Goal: Find specific page/section: Find specific page/section

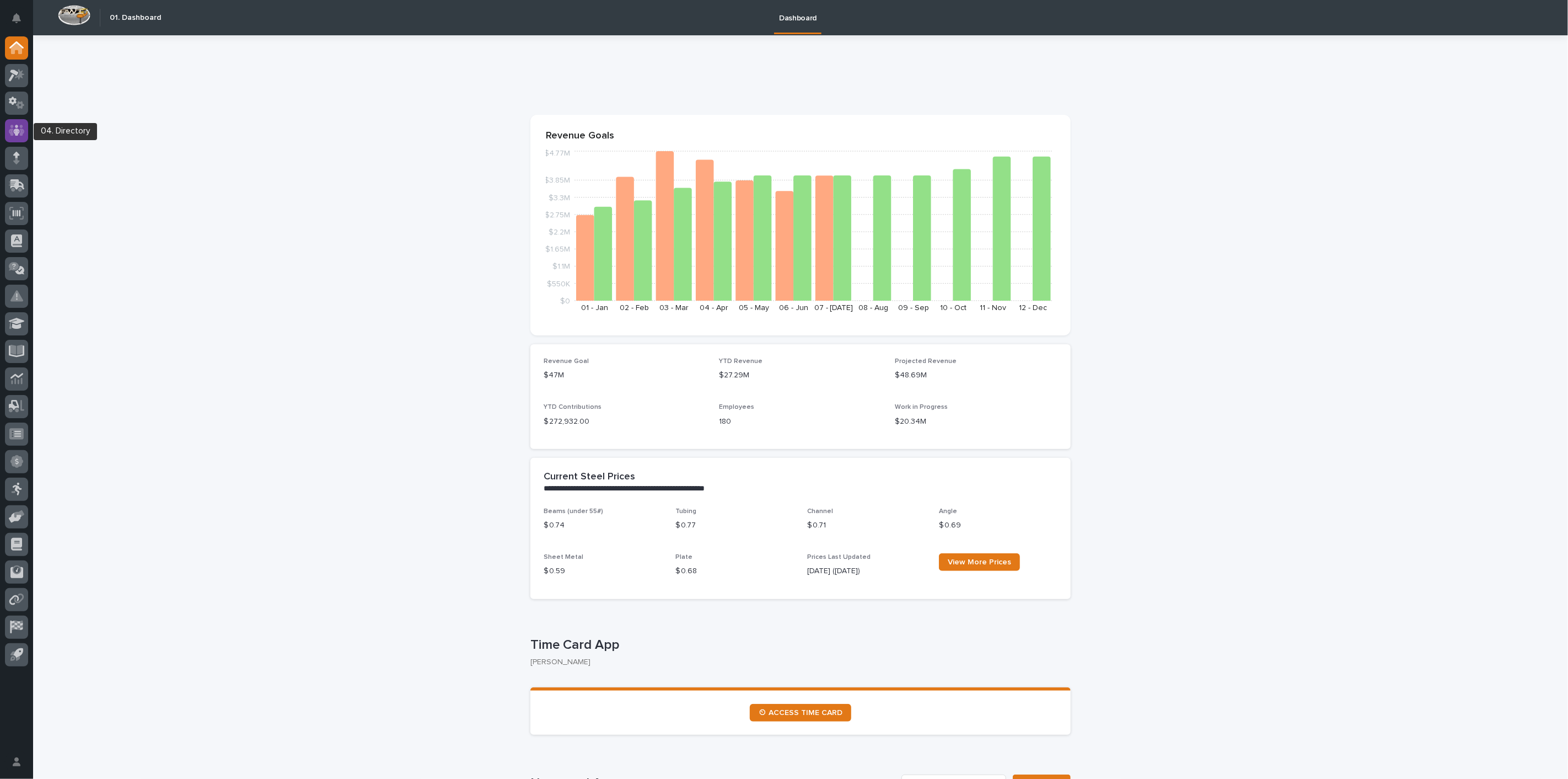
click at [10, 135] on icon at bounding box center [16, 130] width 16 height 12
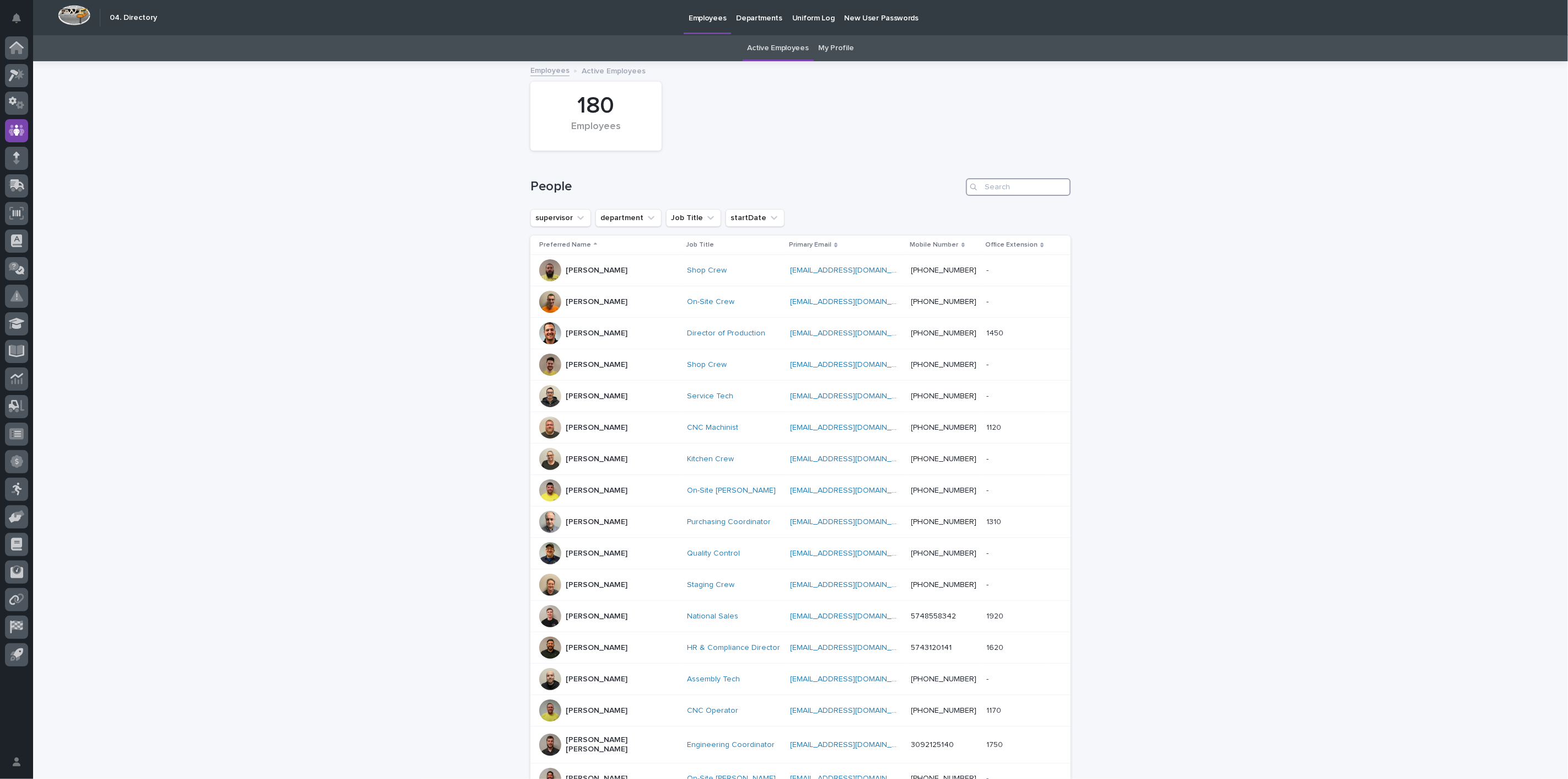
click at [994, 190] on input "Search" at bounding box center [1018, 187] width 105 height 17
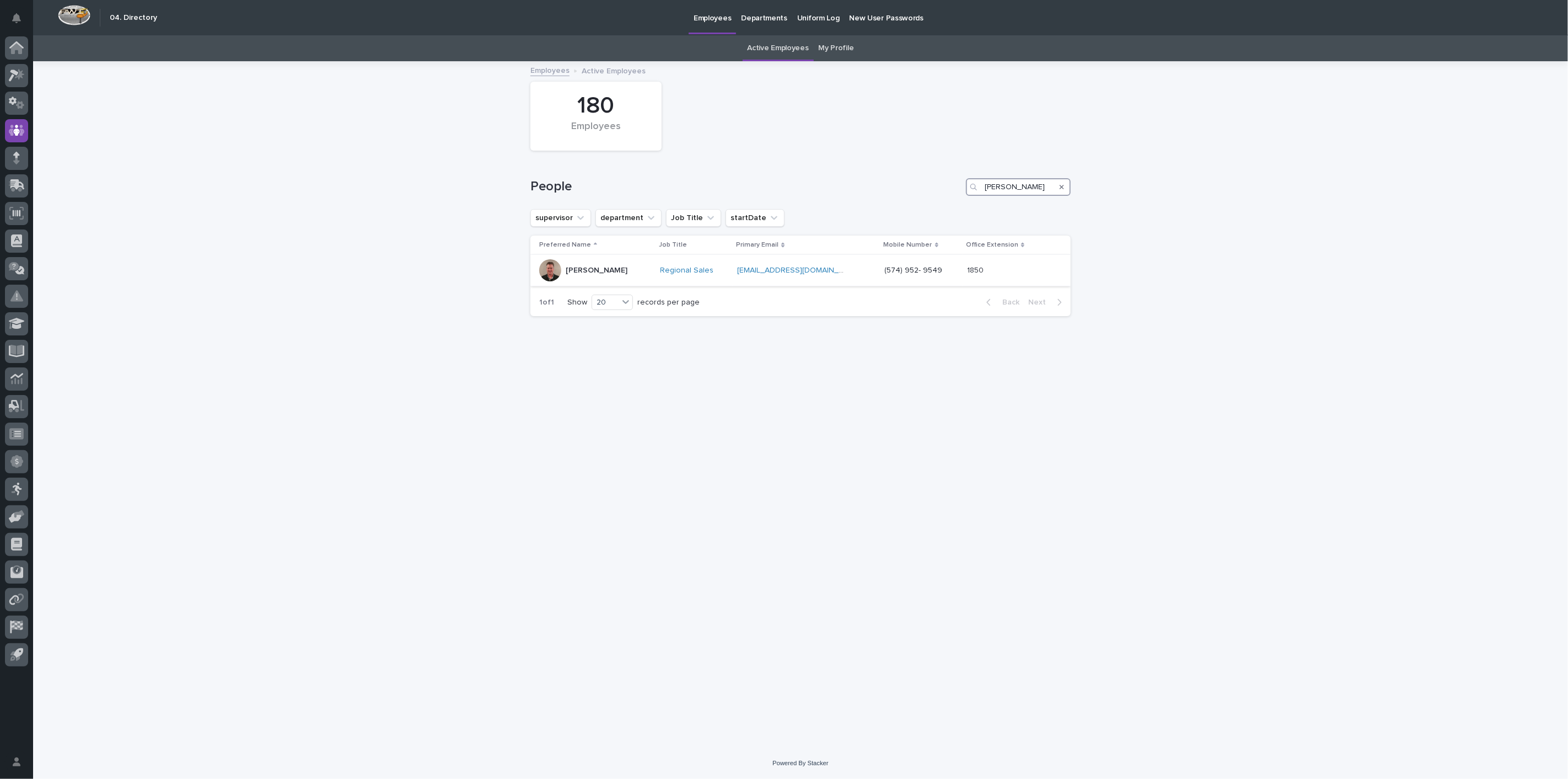
type input "[PERSON_NAME]"
click at [578, 264] on div "[PERSON_NAME]" at bounding box center [597, 270] width 61 height 12
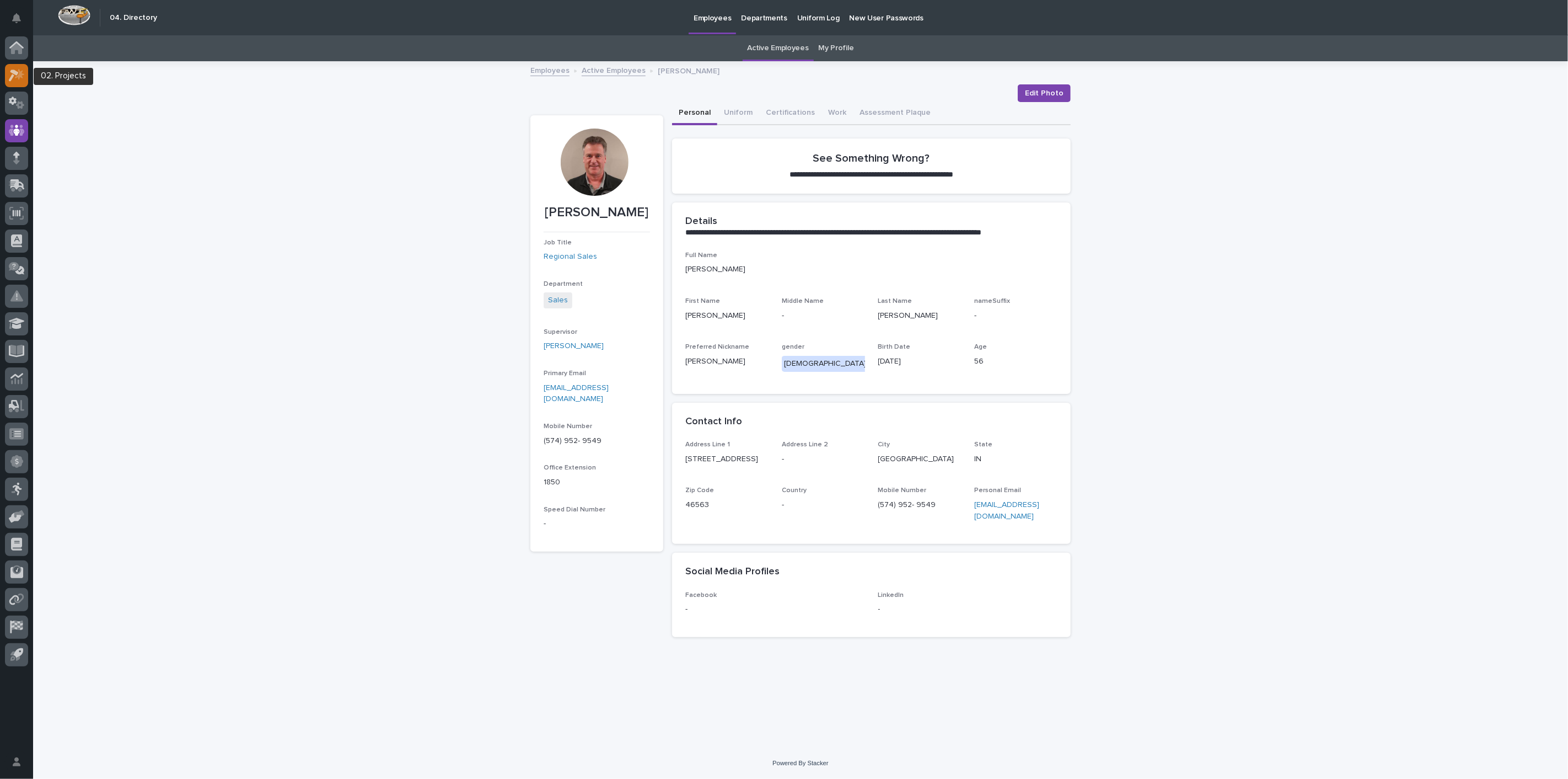
click at [19, 78] on icon at bounding box center [20, 73] width 10 height 11
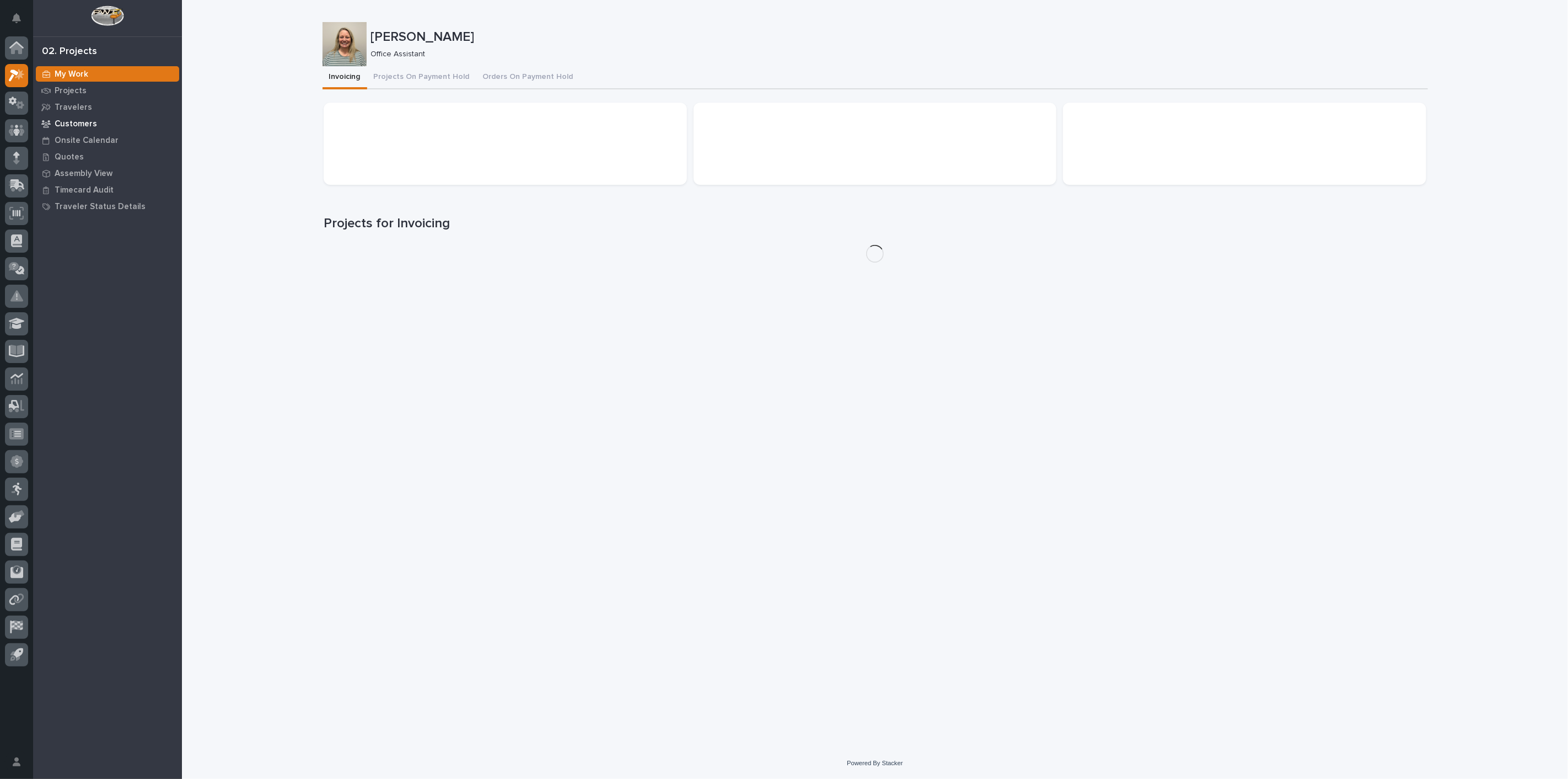
click at [83, 119] on p "Customers" at bounding box center [76, 124] width 42 height 10
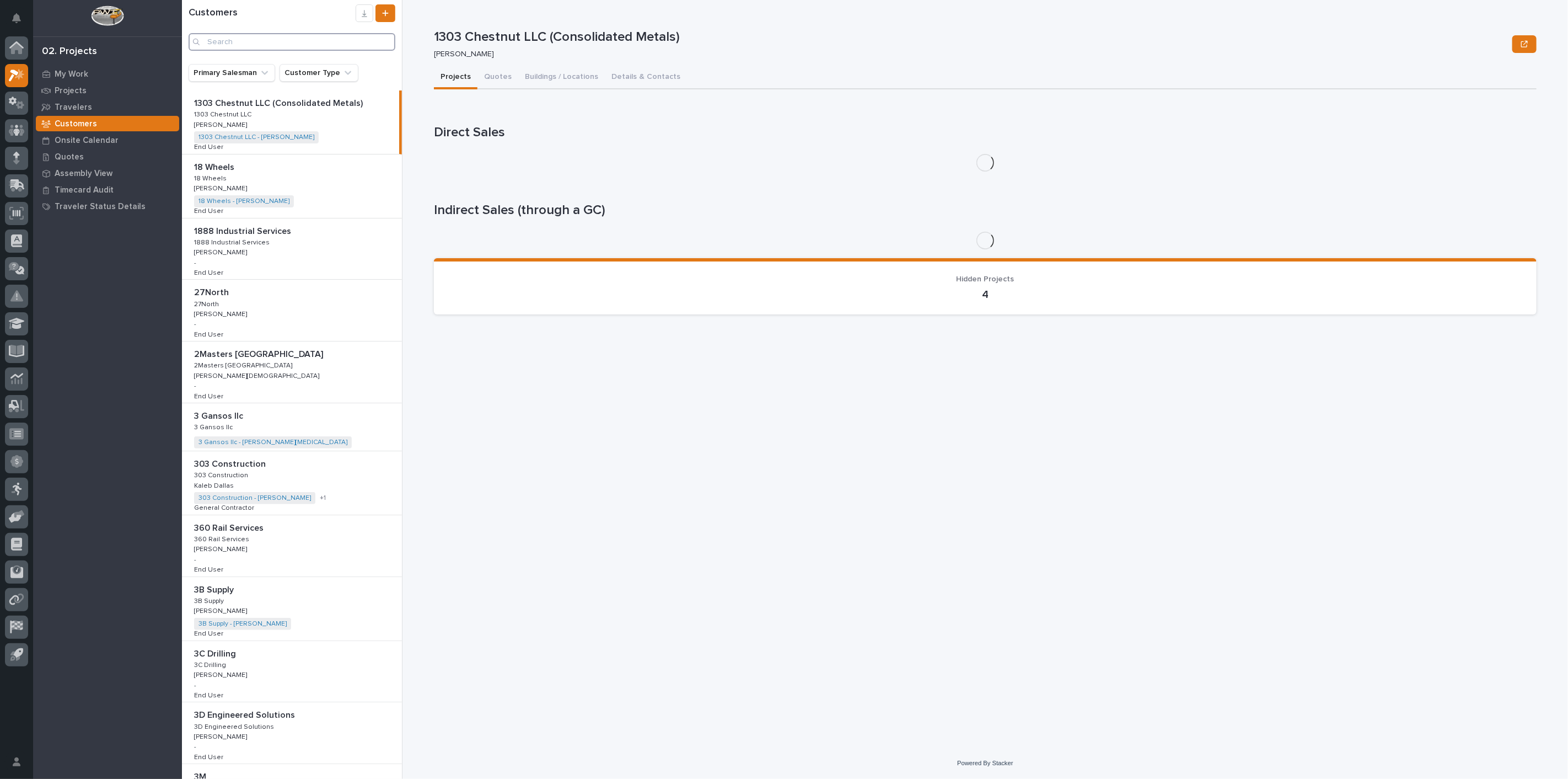
click at [256, 42] on input "Search" at bounding box center [293, 41] width 207 height 17
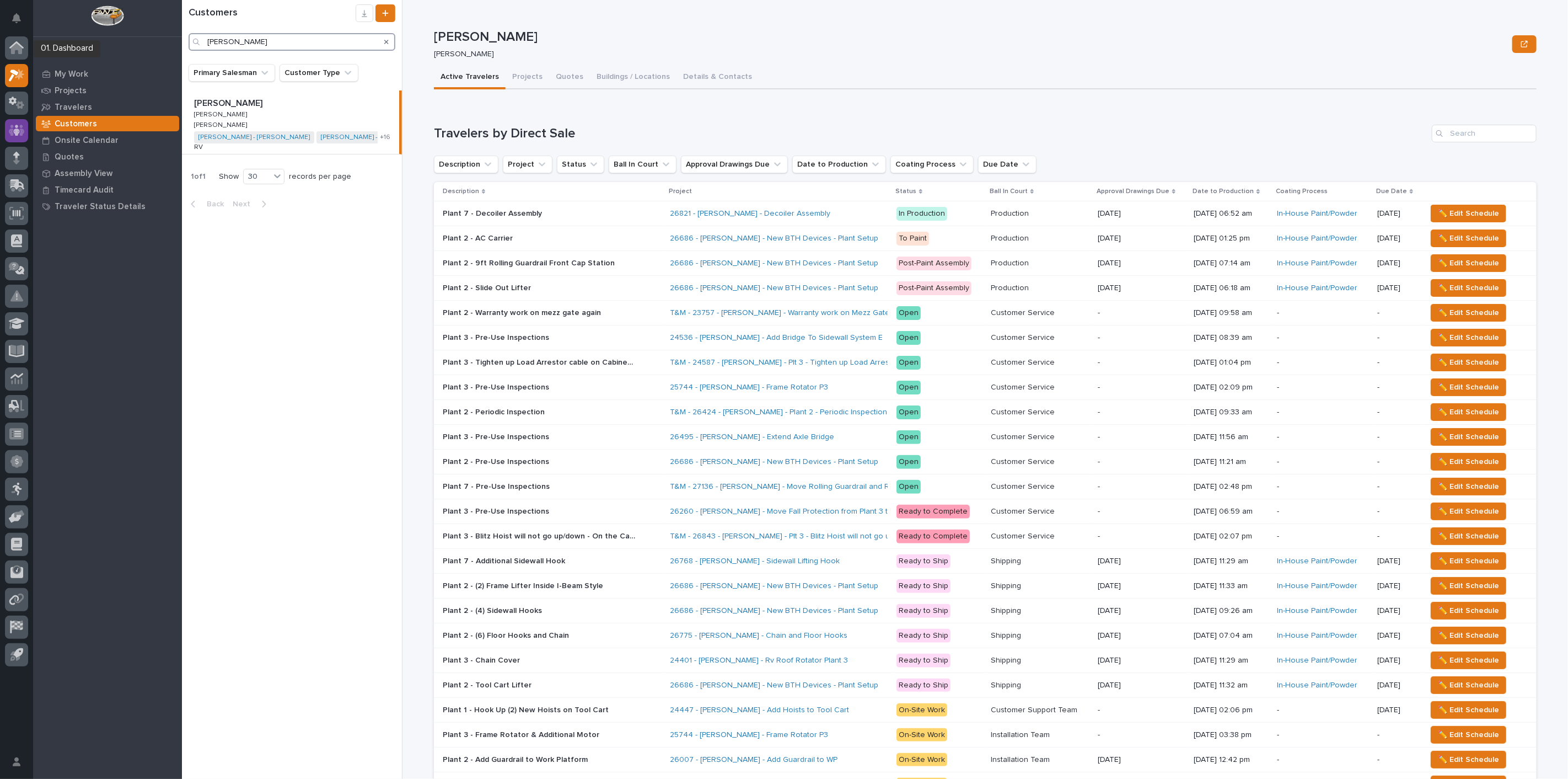
type input "[PERSON_NAME]"
click at [12, 127] on icon at bounding box center [16, 130] width 16 height 11
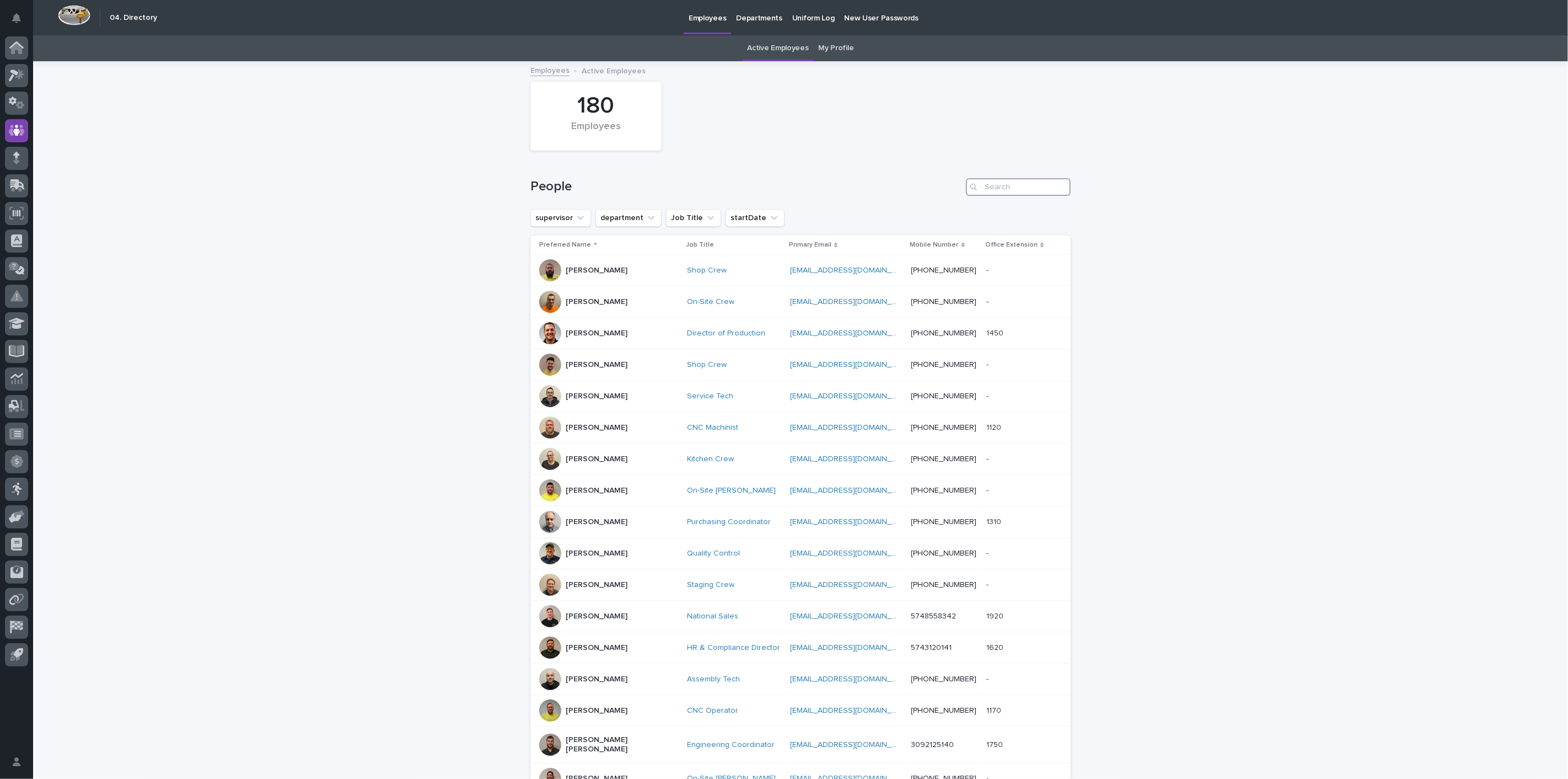
click at [996, 182] on input "Search" at bounding box center [1018, 187] width 105 height 17
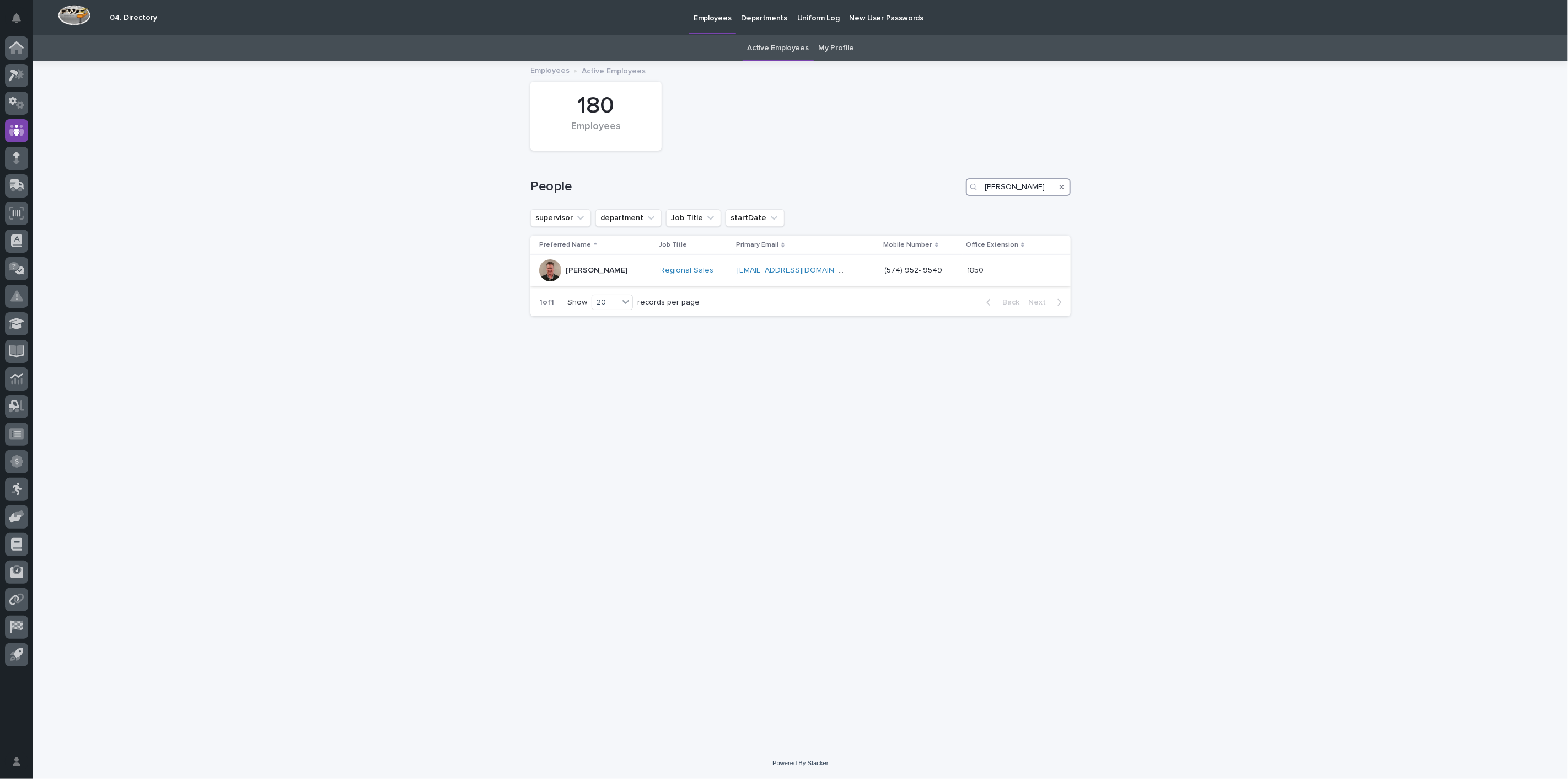
type input "[PERSON_NAME]"
click at [585, 269] on p "[PERSON_NAME]" at bounding box center [597, 271] width 61 height 10
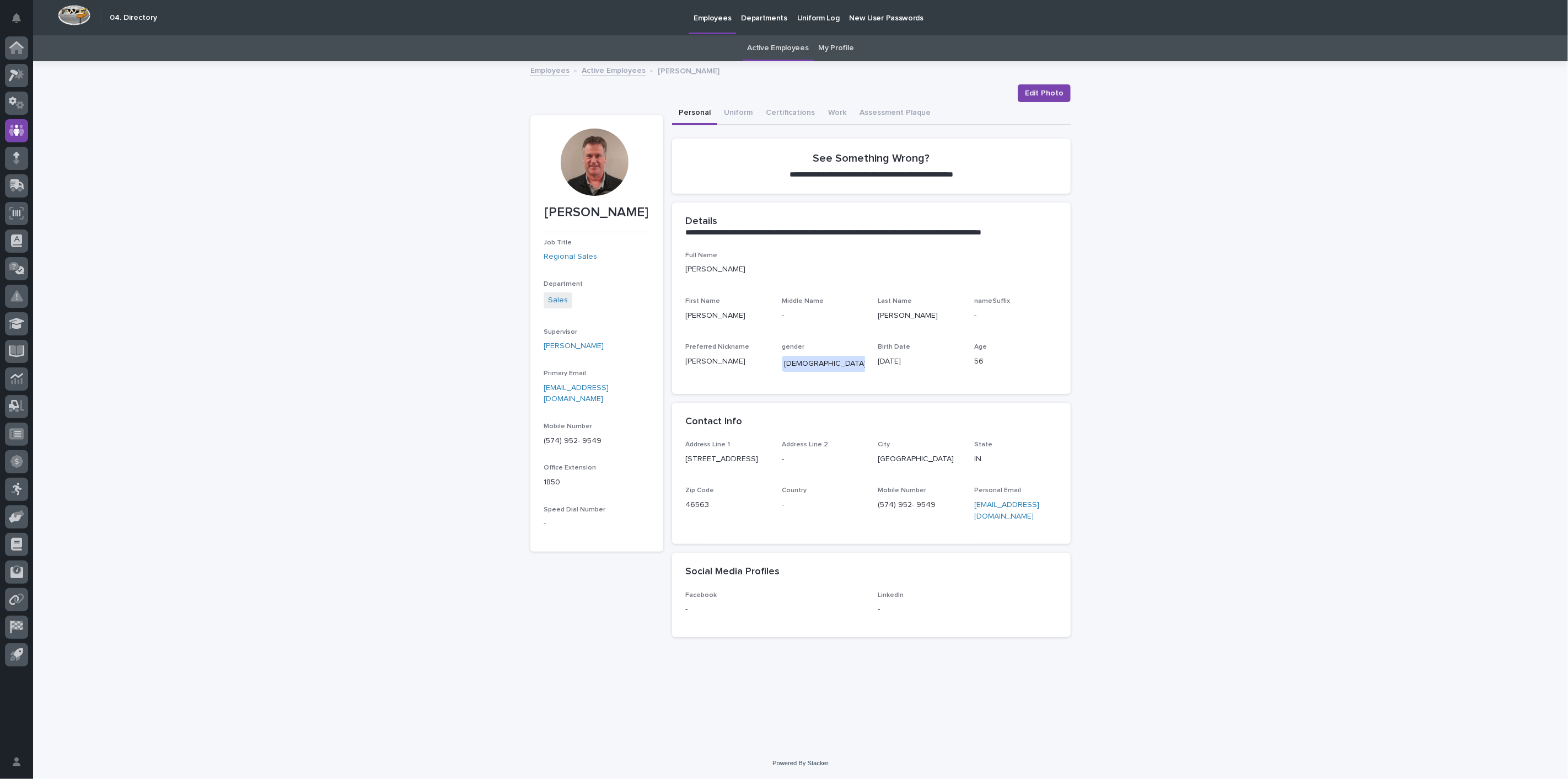
click at [832, 49] on link "My Profile" at bounding box center [836, 48] width 36 height 26
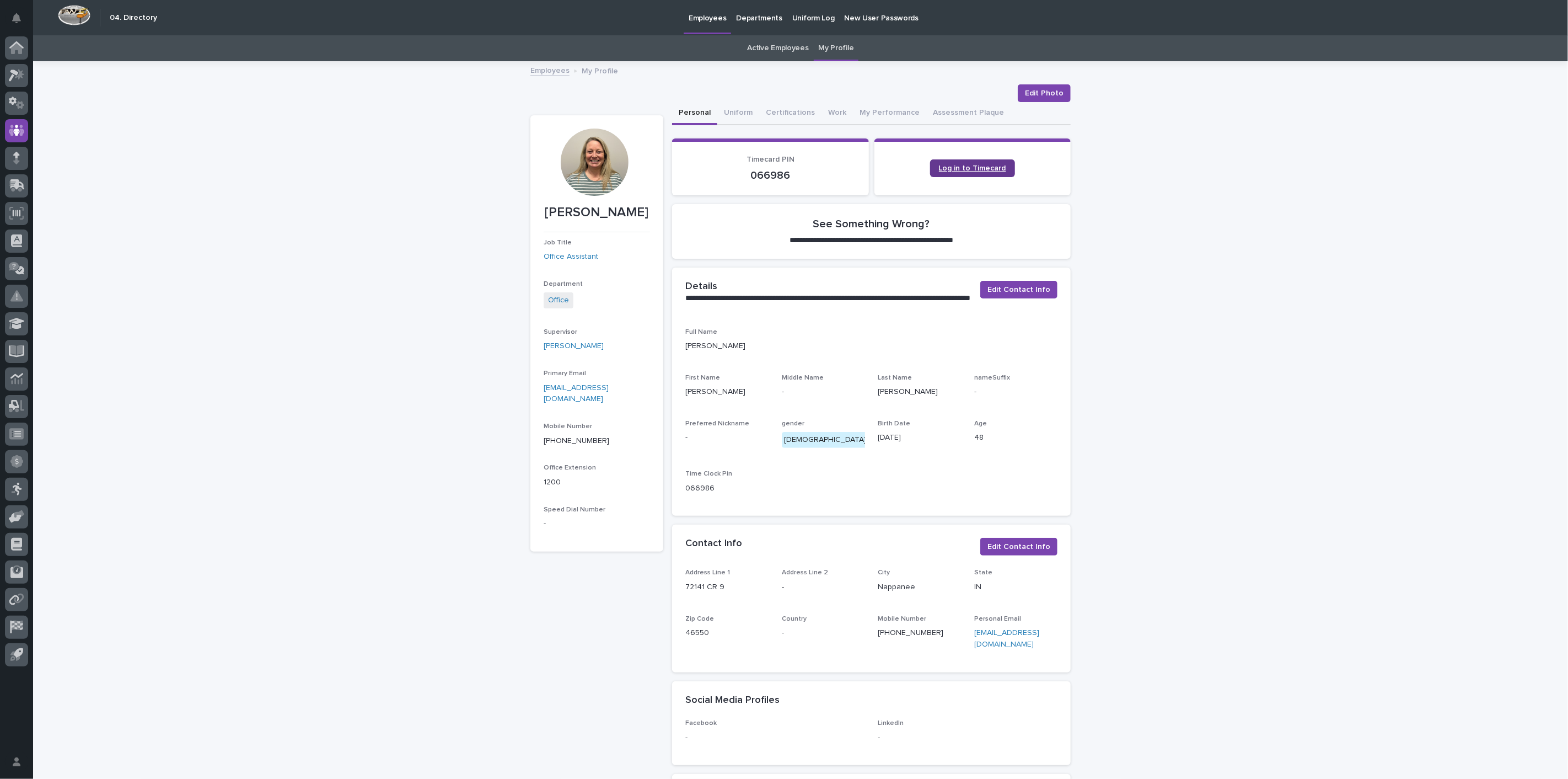
click at [971, 164] on span "Log in to Timecard" at bounding box center [973, 168] width 67 height 8
